Goal: Navigation & Orientation: Understand site structure

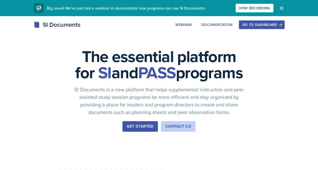
click at [263, 23] on div "Go to Dashboard" at bounding box center [261, 25] width 39 height 4
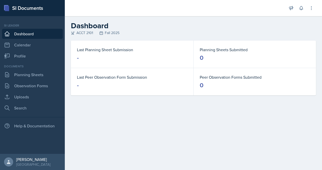
click at [29, 36] on link "Dashboard" at bounding box center [32, 34] width 61 height 10
click at [28, 44] on link "Calendar" at bounding box center [32, 45] width 61 height 10
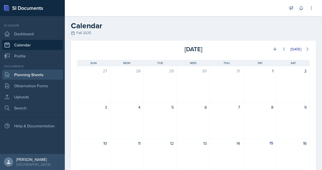
click at [36, 75] on link "Planning Sheets" at bounding box center [32, 75] width 61 height 10
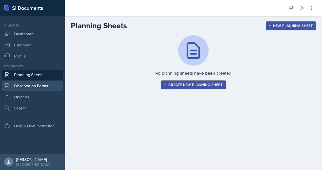
click at [33, 87] on link "Observation Forms" at bounding box center [32, 86] width 61 height 10
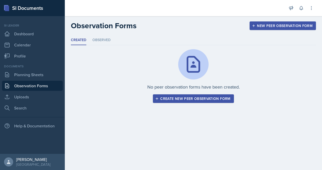
click at [164, 12] on div at bounding box center [175, 8] width 213 height 16
click at [102, 42] on li "Observed" at bounding box center [101, 40] width 18 height 10
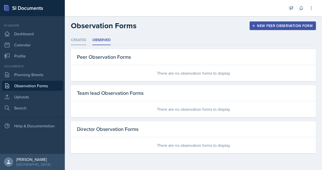
click at [81, 40] on li "Created" at bounding box center [78, 40] width 15 height 10
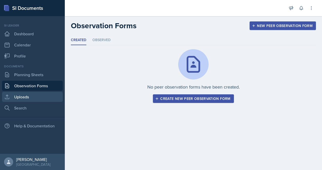
click at [24, 96] on link "Uploads" at bounding box center [32, 97] width 61 height 10
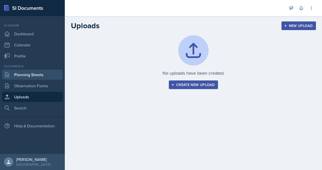
click at [30, 75] on link "Planning Sheets" at bounding box center [32, 75] width 61 height 10
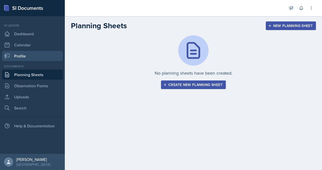
click at [31, 55] on link "Profile" at bounding box center [32, 56] width 61 height 10
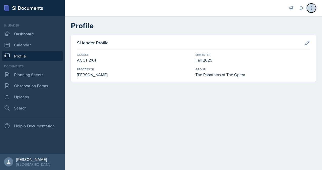
click at [311, 9] on icon at bounding box center [310, 8] width 5 height 5
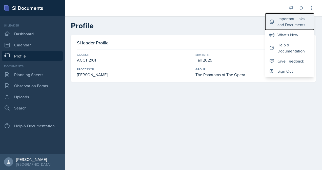
click at [295, 21] on div "Important Links and Documents" at bounding box center [293, 22] width 32 height 12
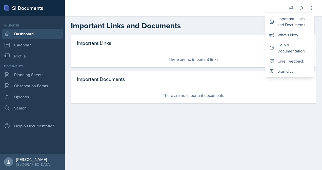
click at [19, 35] on link "Dashboard" at bounding box center [32, 34] width 61 height 10
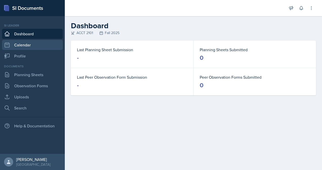
click at [18, 46] on link "Calendar" at bounding box center [32, 45] width 61 height 10
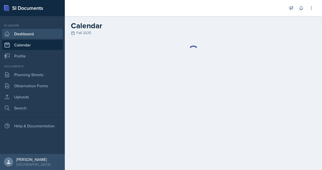
click at [17, 36] on link "Dashboard" at bounding box center [32, 34] width 61 height 10
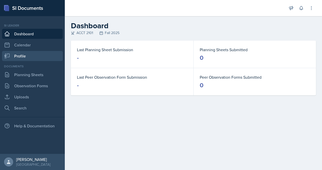
click at [34, 56] on link "Profile" at bounding box center [32, 56] width 61 height 10
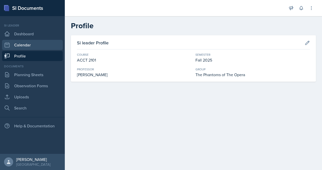
click at [28, 44] on link "Calendar" at bounding box center [32, 45] width 61 height 10
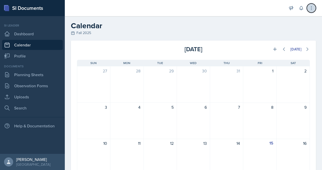
click at [312, 7] on icon at bounding box center [310, 8] width 5 height 5
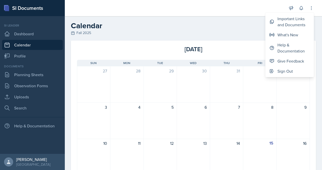
click at [242, 33] on div "Fall 2025" at bounding box center [193, 32] width 245 height 5
